Goal: Transaction & Acquisition: Purchase product/service

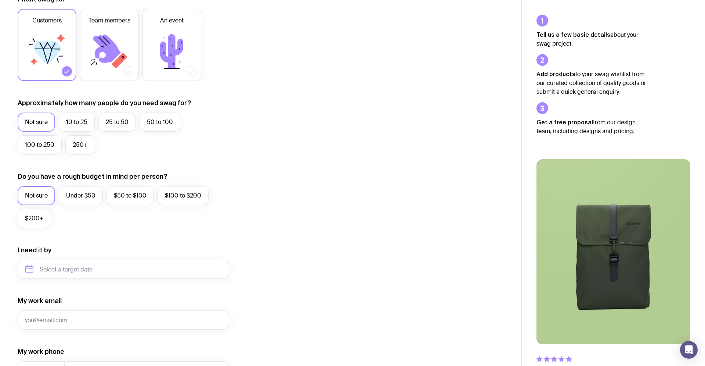
scroll to position [259, 0]
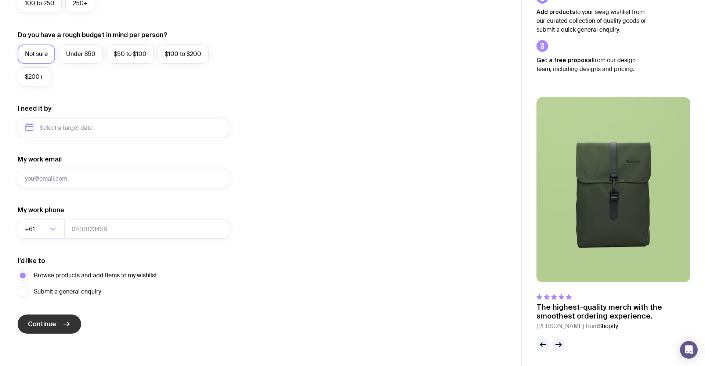
click at [68, 319] on button "Continue" at bounding box center [50, 323] width 64 height 19
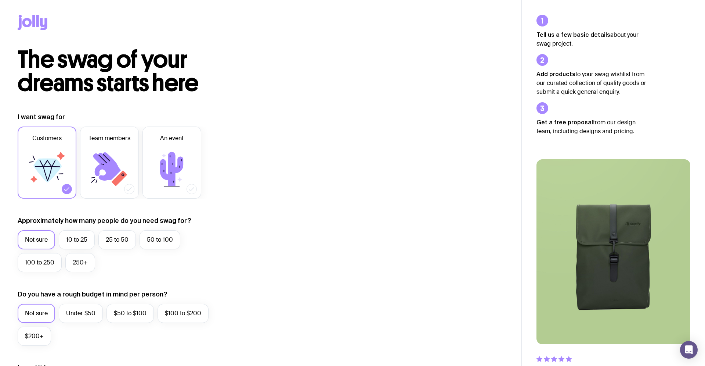
click at [32, 21] on icon at bounding box center [33, 22] width 30 height 15
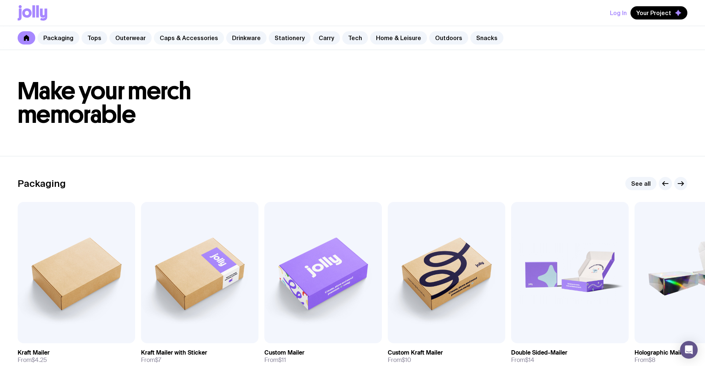
click at [181, 40] on link "Caps & Accessories" at bounding box center [189, 37] width 70 height 13
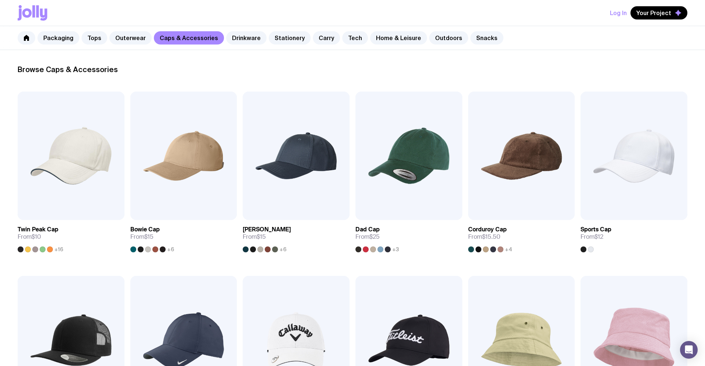
scroll to position [101, 0]
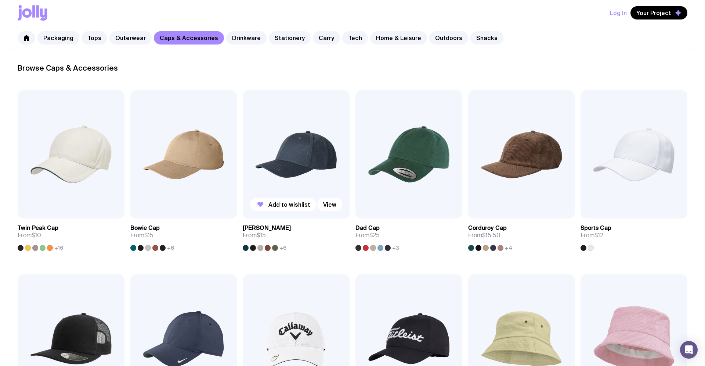
click at [286, 128] on img at bounding box center [296, 154] width 107 height 128
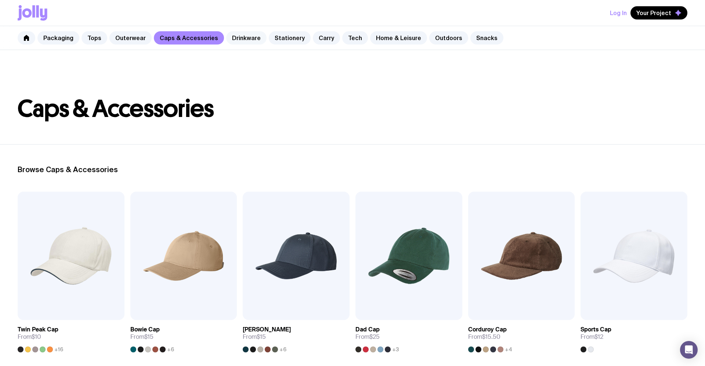
click at [235, 35] on link "Drinkware" at bounding box center [246, 37] width 40 height 13
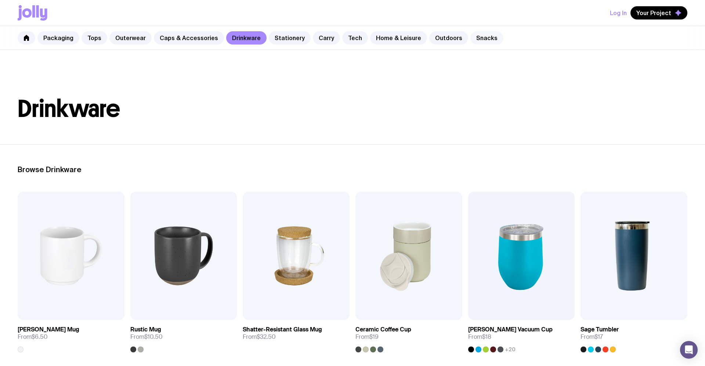
click at [475, 37] on link "Snacks" at bounding box center [487, 37] width 33 height 13
